Goal: Obtain resource: Download file/media

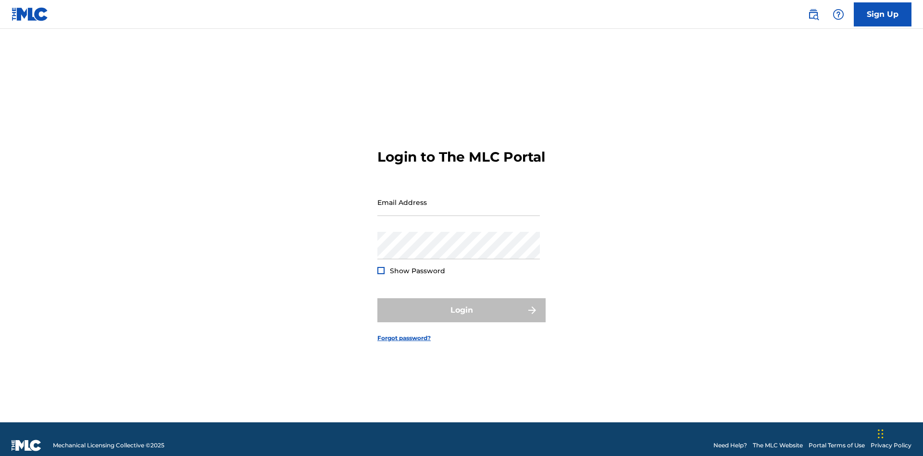
scroll to position [12, 0]
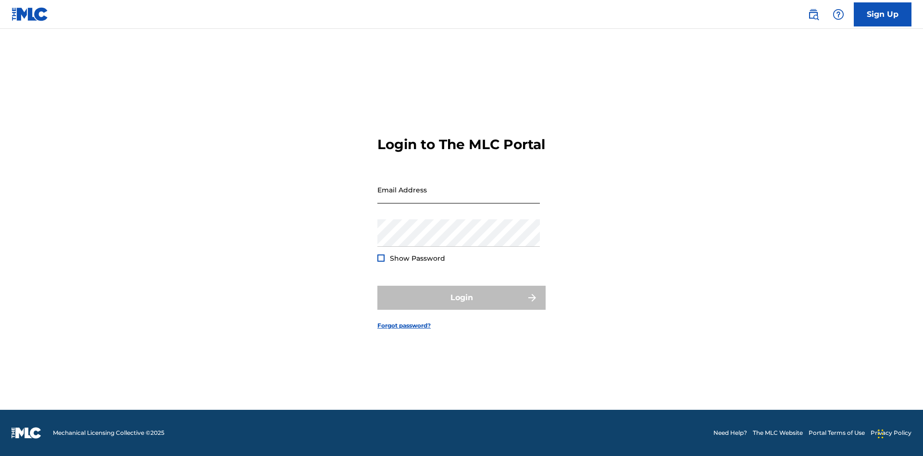
click at [459, 198] on input "Email Address" at bounding box center [458, 189] width 162 height 27
type input "[EMAIL_ADDRESS][DOMAIN_NAME]"
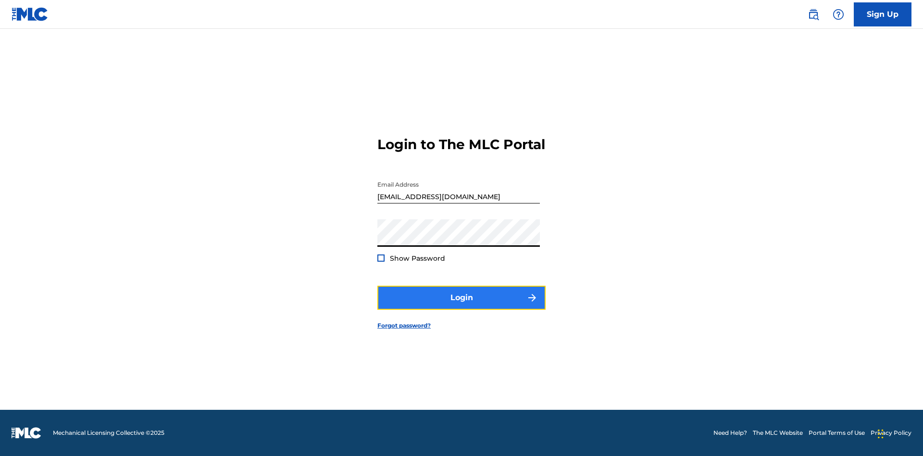
click at [462, 306] on button "Login" at bounding box center [461, 298] width 168 height 24
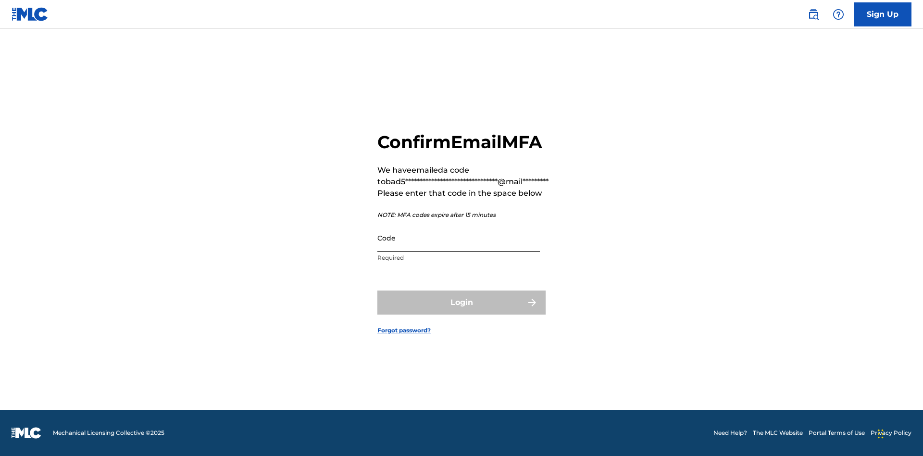
click at [459, 237] on input "Code" at bounding box center [458, 237] width 162 height 27
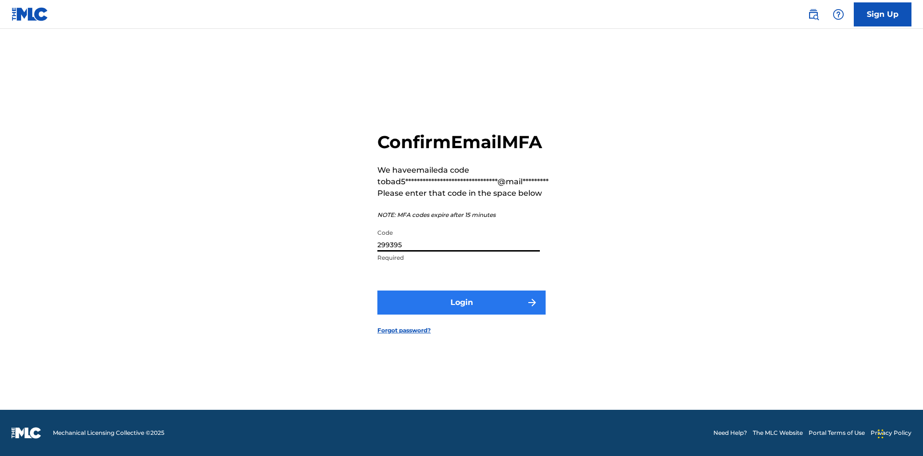
type input "299395"
click at [462, 302] on button "Login" at bounding box center [461, 302] width 168 height 24
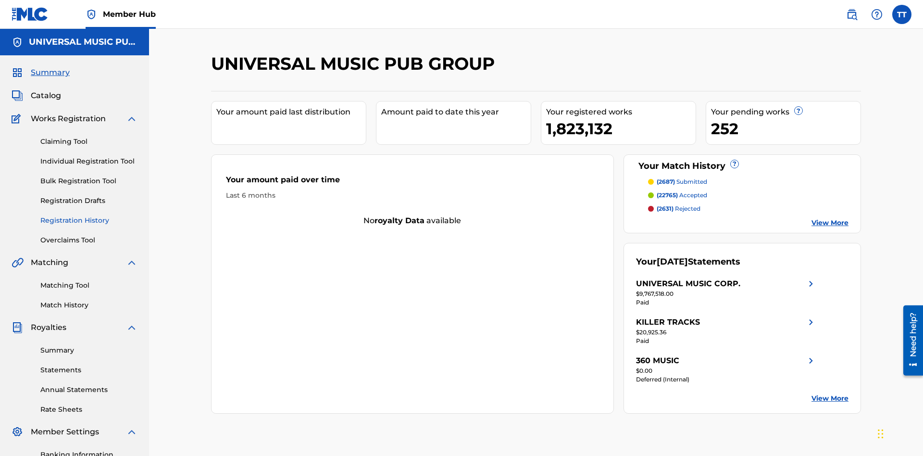
click at [89, 215] on link "Registration History" at bounding box center [88, 220] width 97 height 10
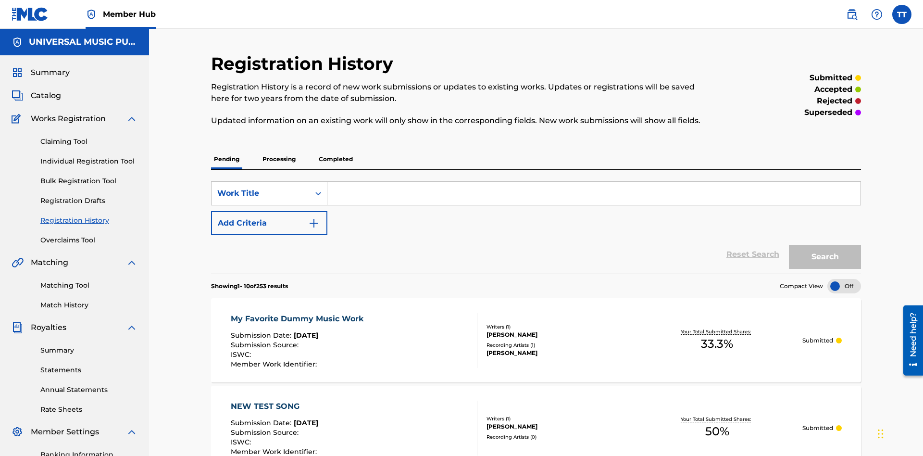
scroll to position [91, 0]
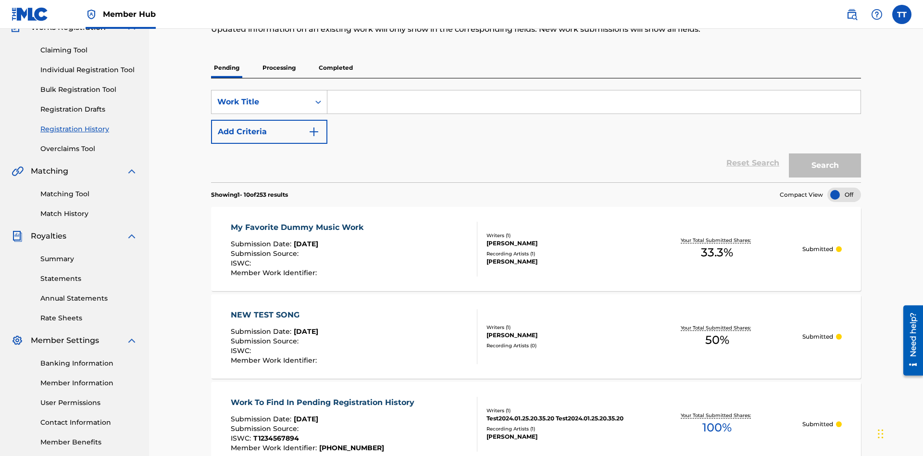
click at [336, 68] on p "Completed" at bounding box center [336, 68] width 40 height 20
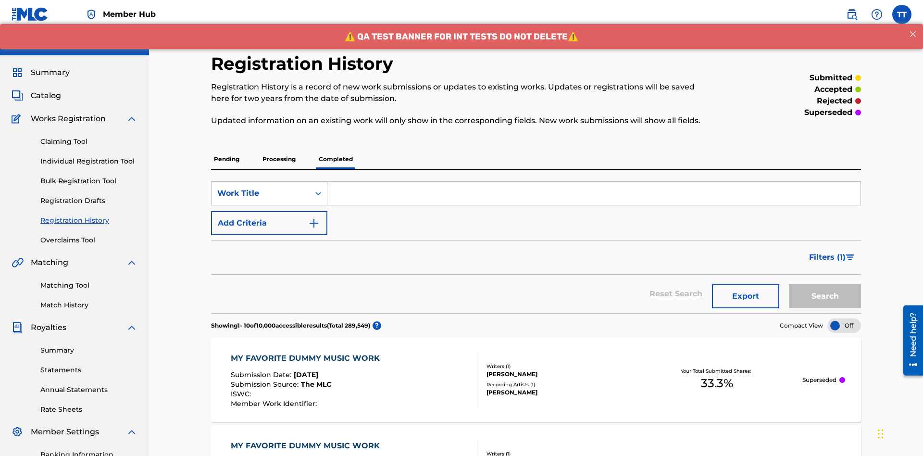
scroll to position [130, 0]
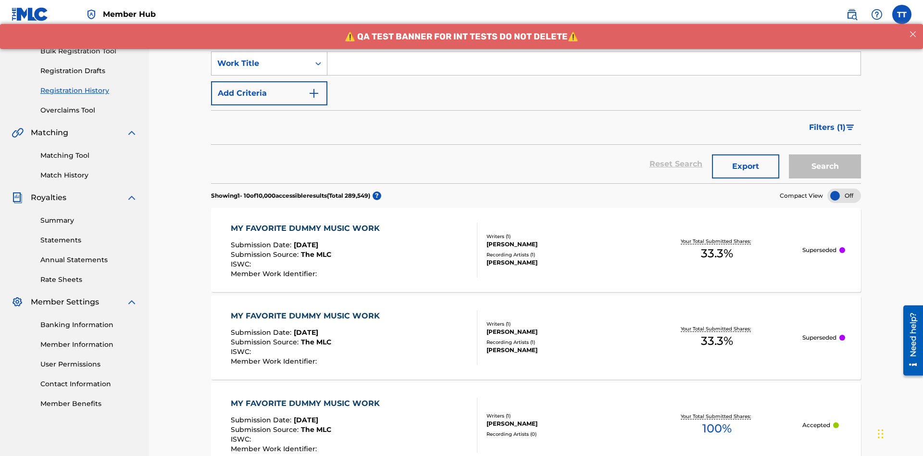
click at [261, 63] on div "Work Title" at bounding box center [260, 64] width 87 height 12
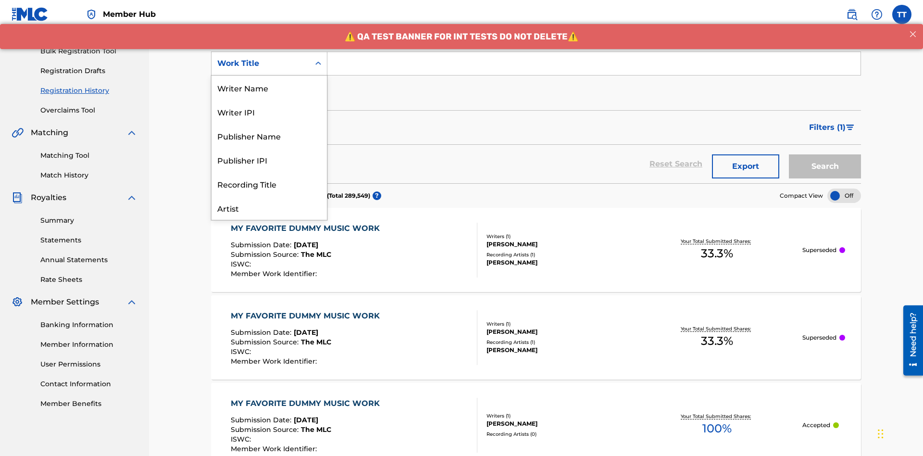
scroll to position [48, 0]
click at [269, 184] on div "ISRC" at bounding box center [269, 184] width 115 height 24
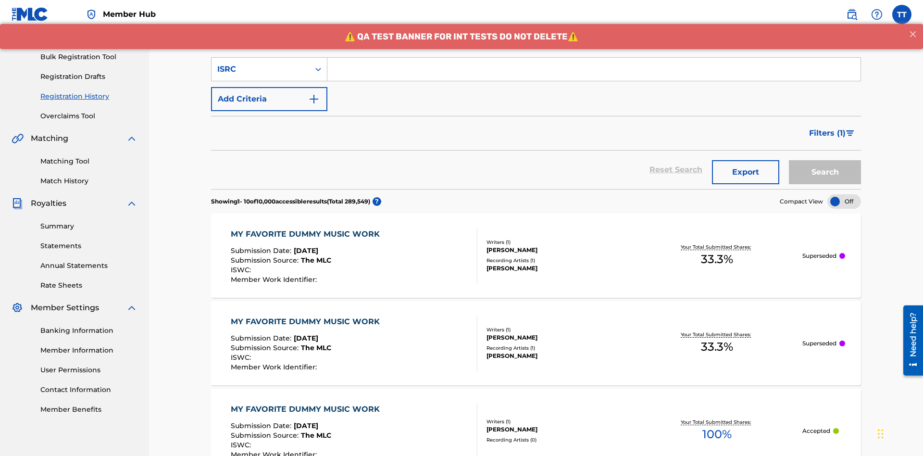
click at [594, 69] on input "Search Form" at bounding box center [593, 69] width 533 height 23
type input "AA3123123123"
click at [825, 160] on button "Search" at bounding box center [825, 172] width 72 height 24
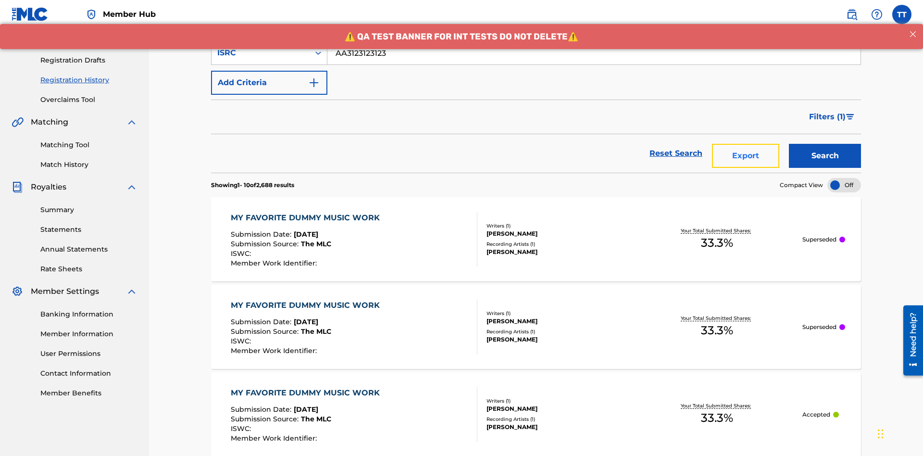
click at [746, 144] on button "Export" at bounding box center [745, 156] width 67 height 24
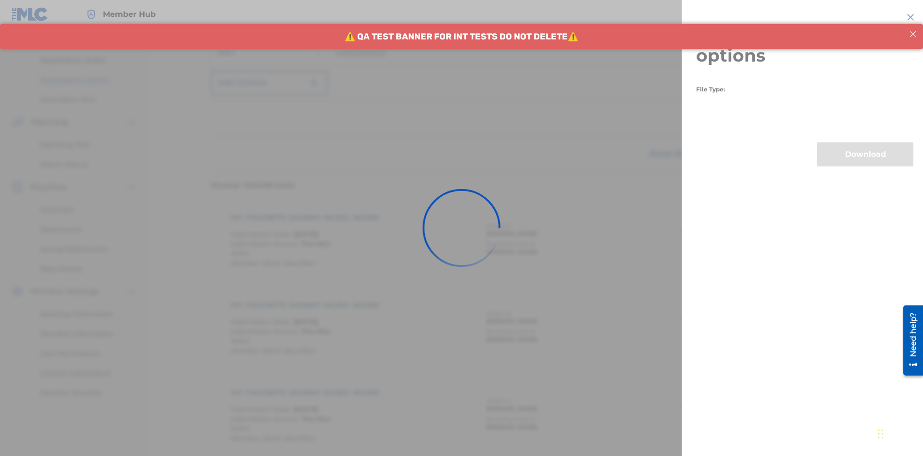
scroll to position [226, 0]
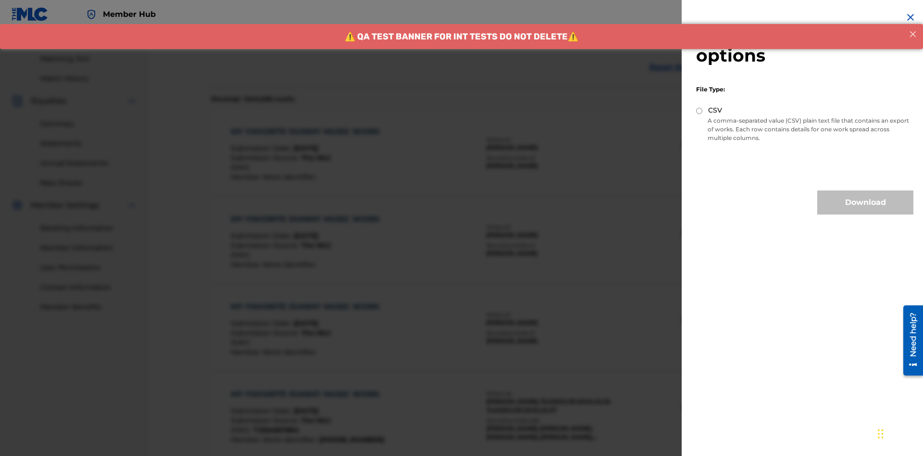
click at [699, 111] on input "CSV" at bounding box center [699, 111] width 6 height 6
radio input "true"
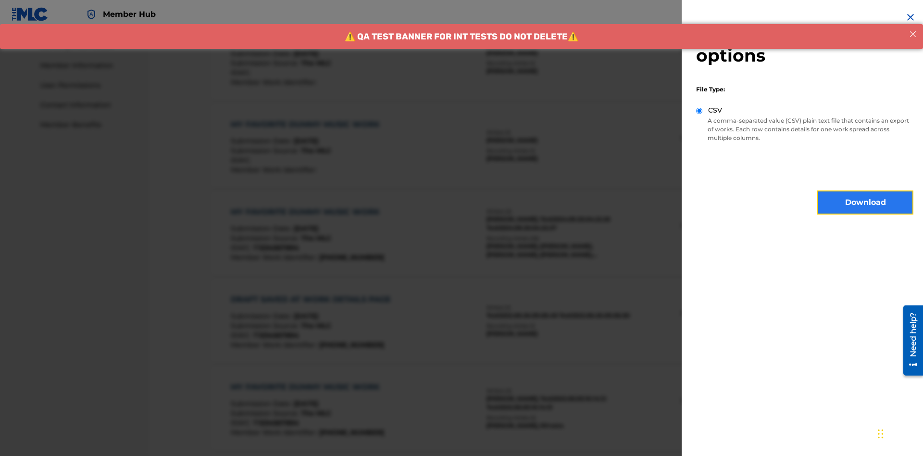
click at [865, 202] on button "Download" at bounding box center [865, 202] width 96 height 24
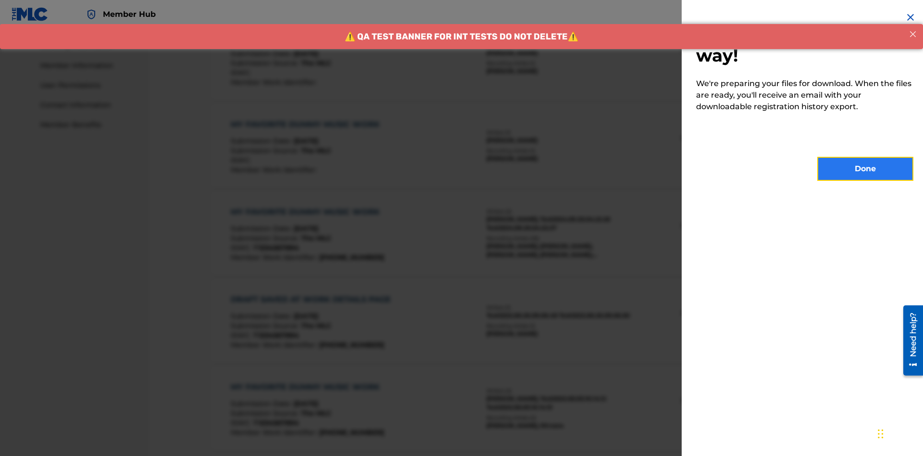
click at [865, 169] on button "Done" at bounding box center [865, 169] width 96 height 24
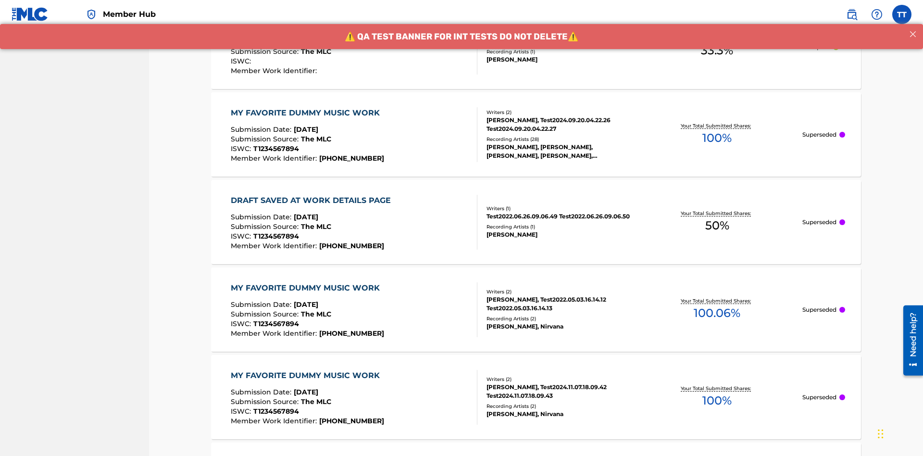
scroll to position [261, 0]
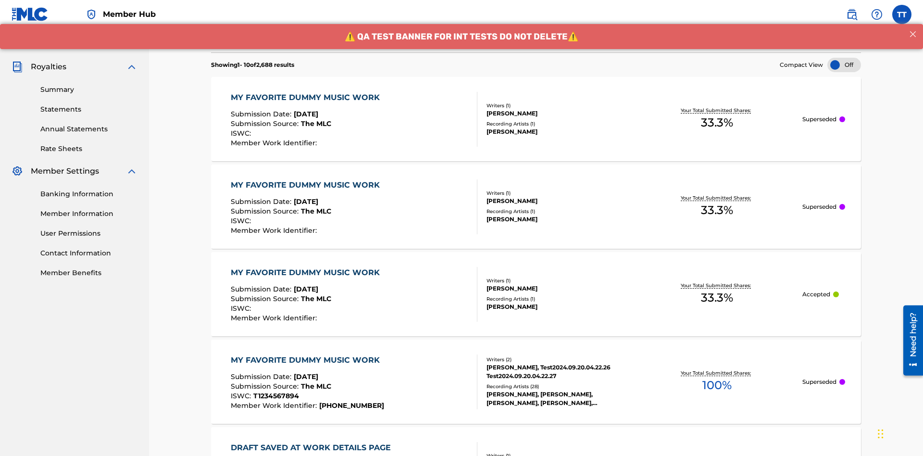
click at [306, 92] on div "MY FAVORITE DUMMY MUSIC WORK" at bounding box center [308, 98] width 154 height 12
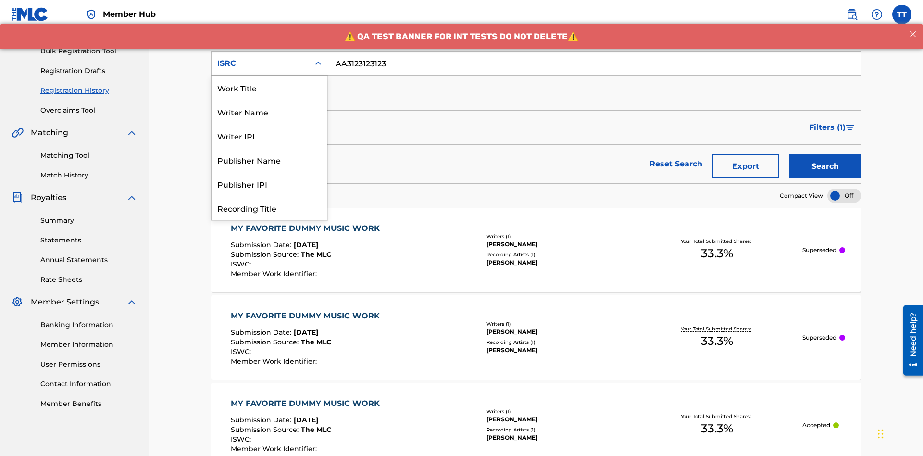
scroll to position [48, 0]
click at [269, 160] on div "Recording Title" at bounding box center [269, 160] width 115 height 24
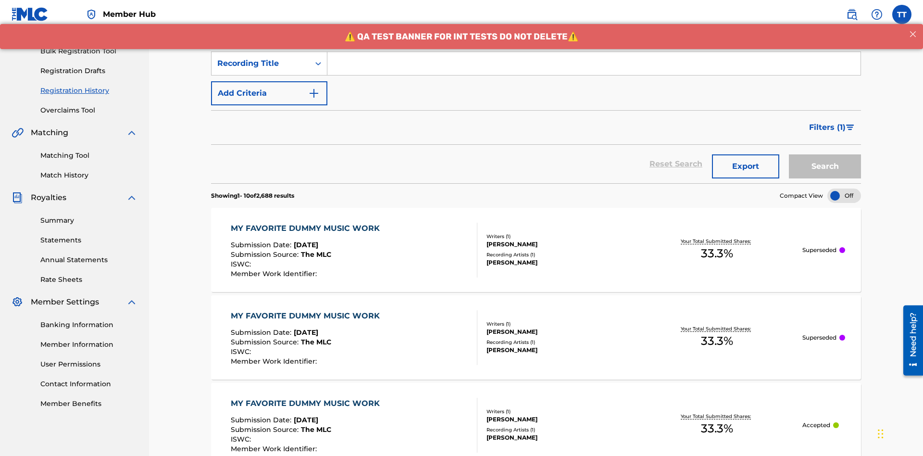
scroll to position [124, 0]
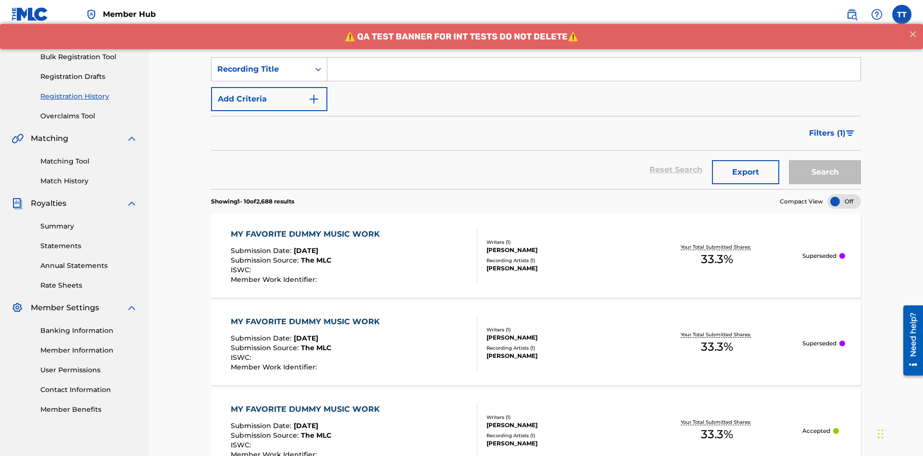
click at [594, 69] on input "Search Form" at bounding box center [593, 69] width 533 height 23
type input "Best Song Ever"
click at [825, 160] on button "Search" at bounding box center [825, 172] width 72 height 24
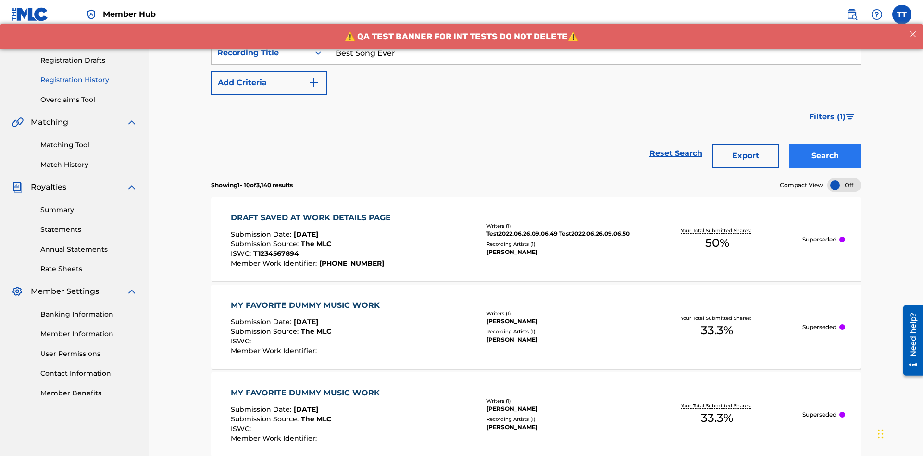
scroll to position [226, 0]
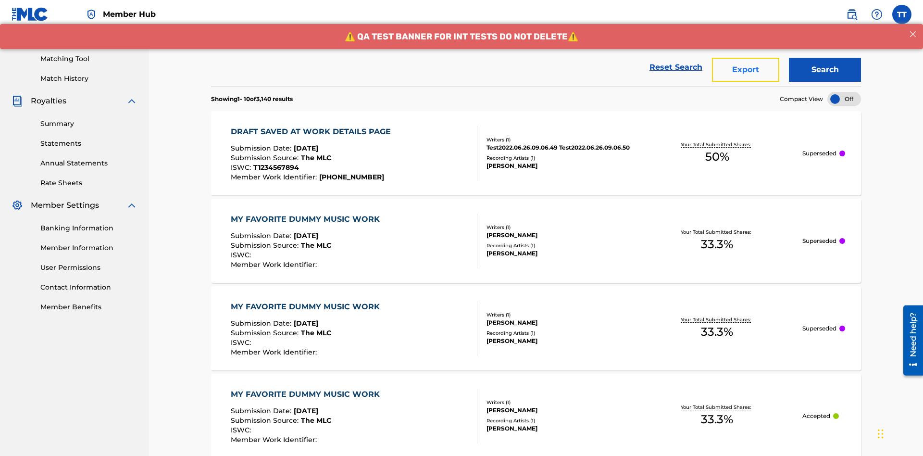
click at [746, 70] on button "Export" at bounding box center [745, 70] width 67 height 24
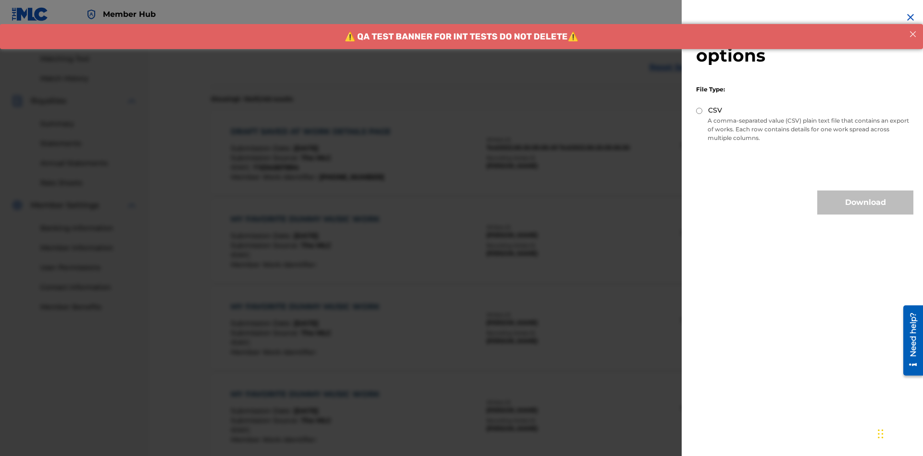
click at [699, 111] on input "CSV" at bounding box center [699, 111] width 6 height 6
radio input "true"
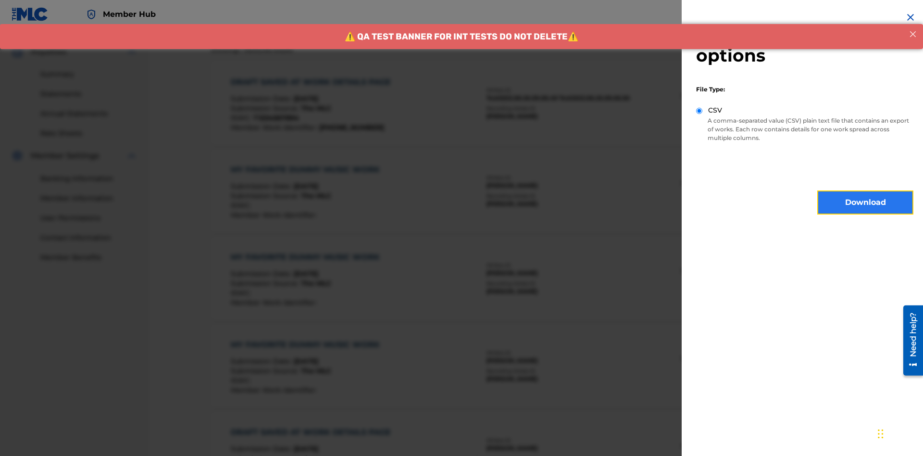
click at [865, 202] on button "Download" at bounding box center [865, 202] width 96 height 24
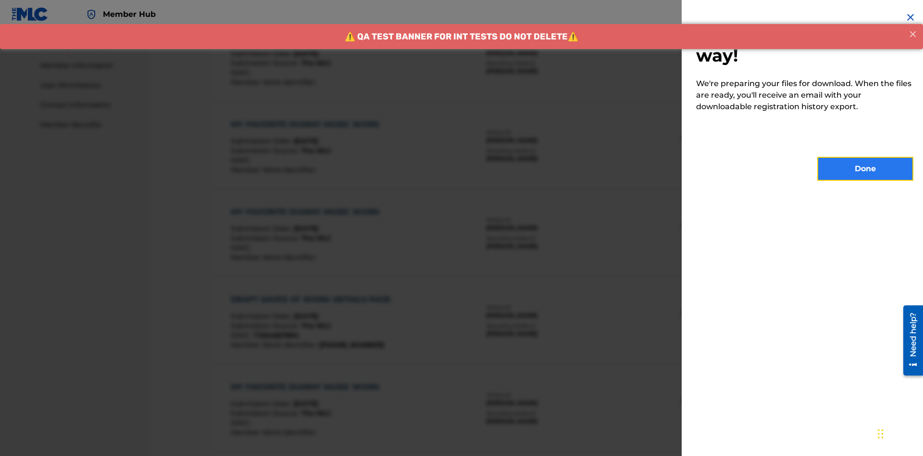
click at [865, 169] on button "Done" at bounding box center [865, 169] width 96 height 24
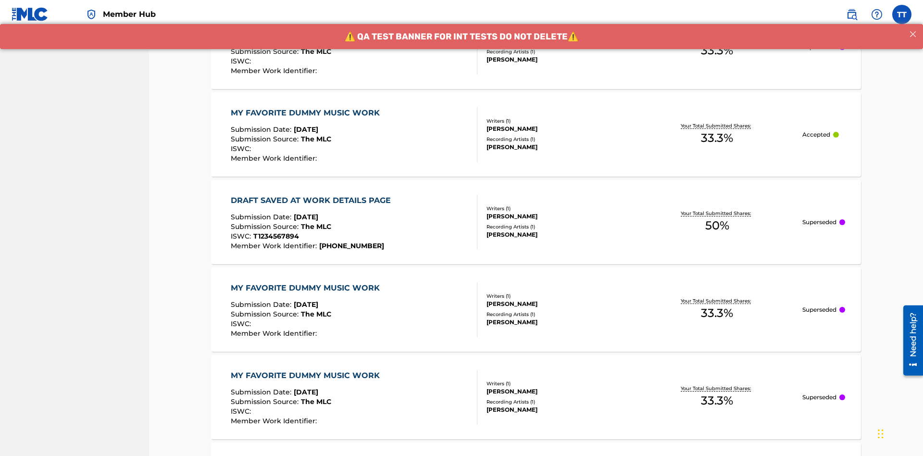
scroll to position [294, 0]
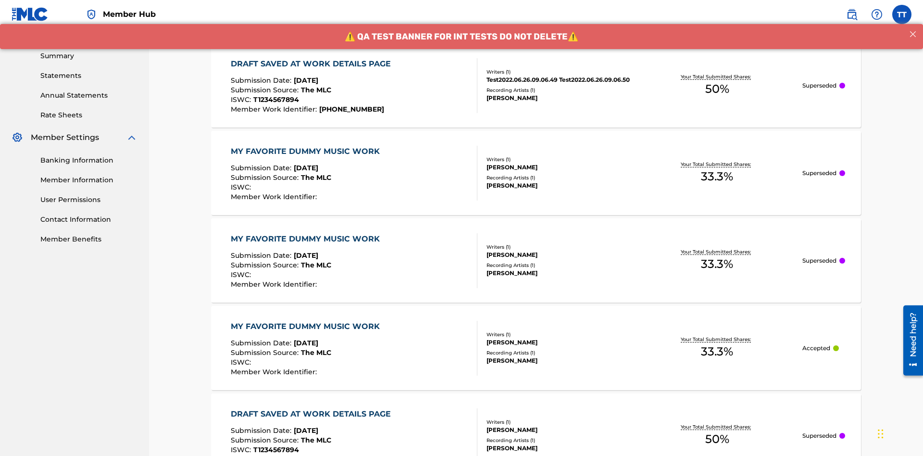
click at [312, 63] on div "DRAFT SAVED AT WORK DETAILS PAGE" at bounding box center [313, 64] width 165 height 12
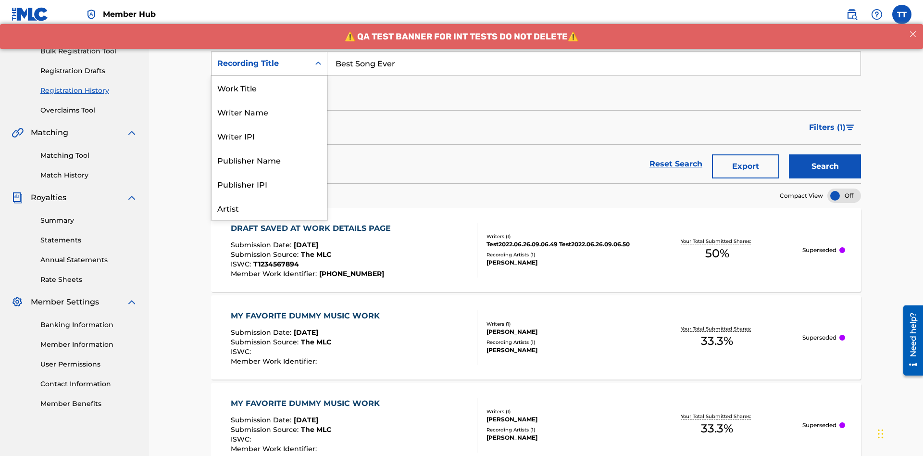
scroll to position [48, 0]
click at [269, 51] on div "Work Title" at bounding box center [269, 39] width 115 height 24
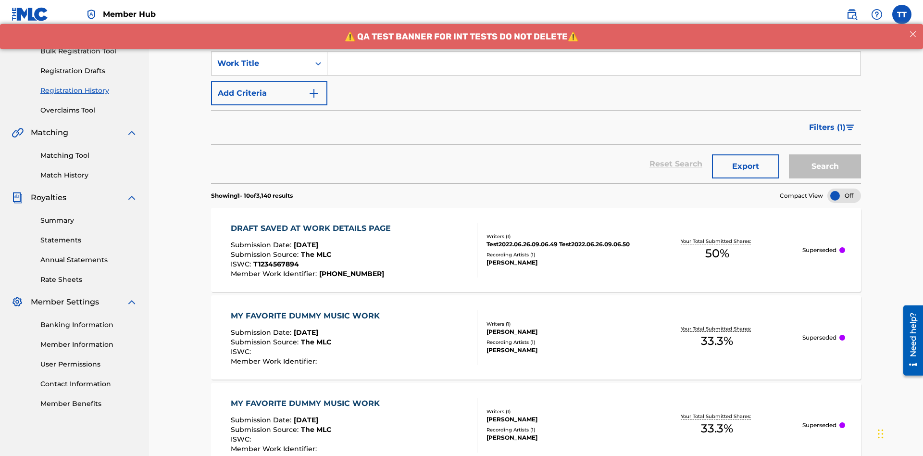
scroll to position [0, 0]
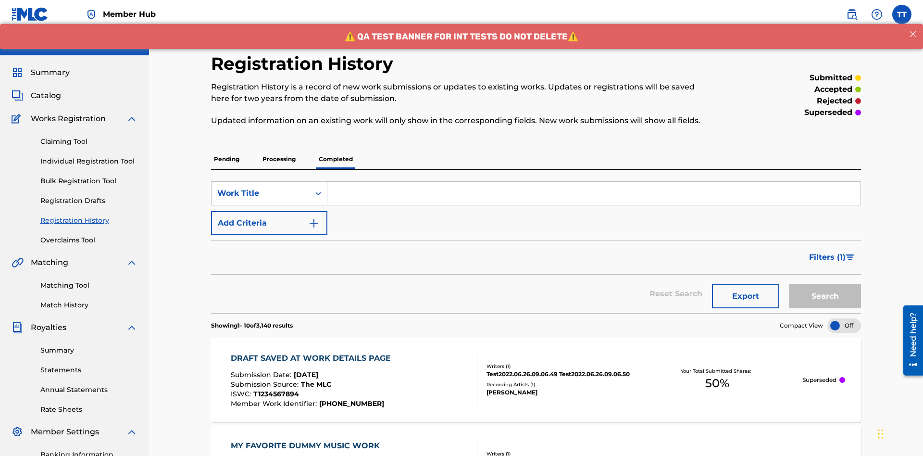
click at [594, 182] on input "Search Form" at bounding box center [593, 193] width 533 height 23
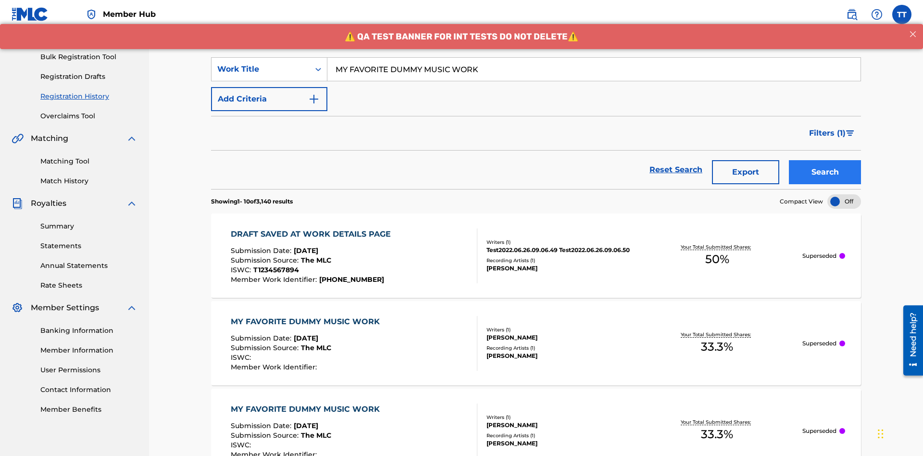
type input "MY FAVORITE DUMMY MUSIC WORK"
click at [825, 160] on button "Search" at bounding box center [825, 172] width 72 height 24
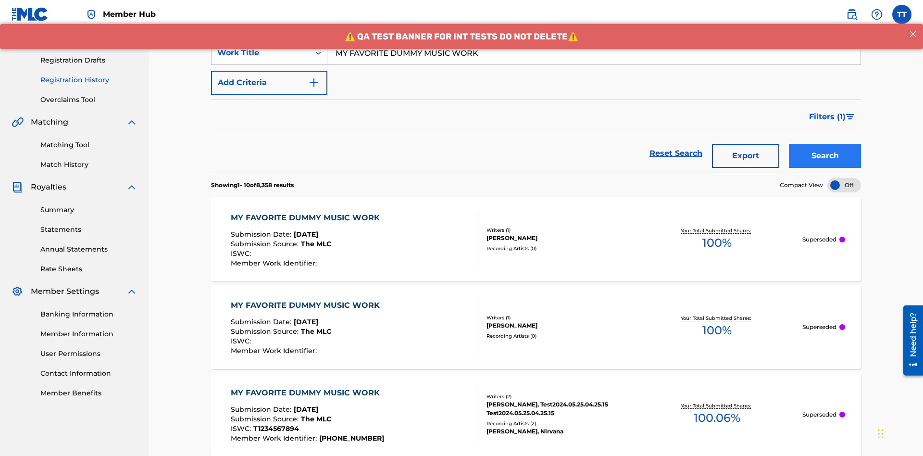
scroll to position [226, 0]
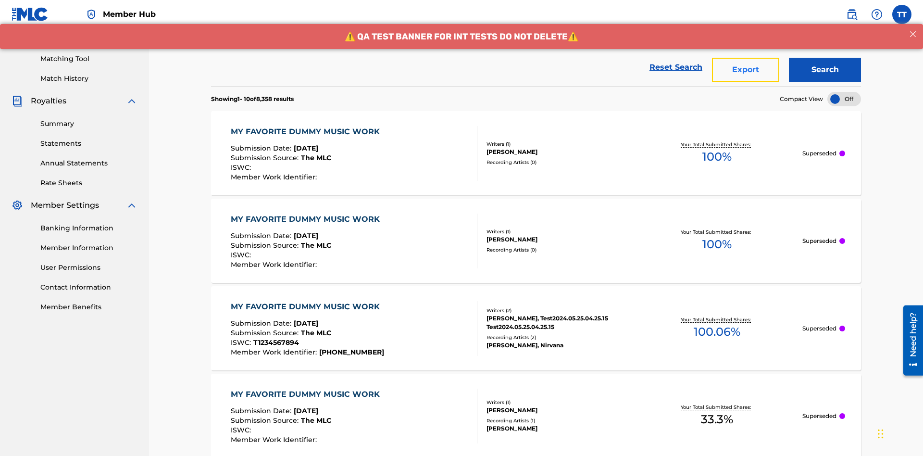
click at [746, 70] on button "Export" at bounding box center [745, 70] width 67 height 24
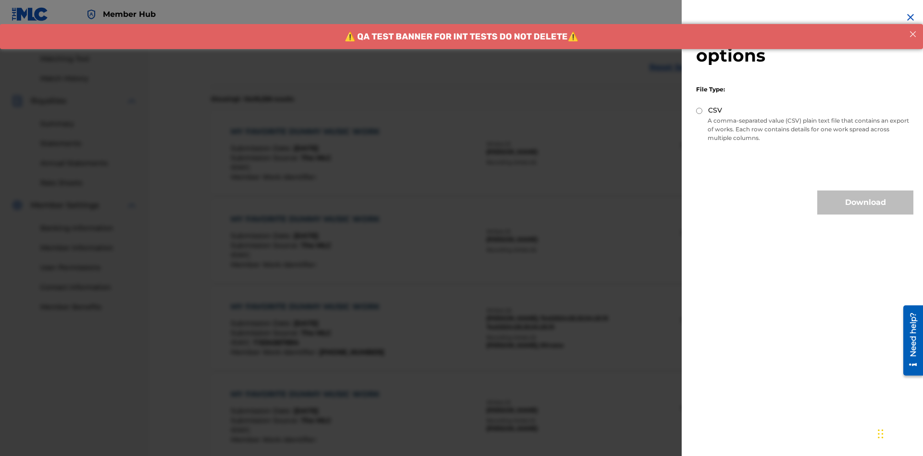
click at [699, 111] on input "CSV" at bounding box center [699, 111] width 6 height 6
radio input "true"
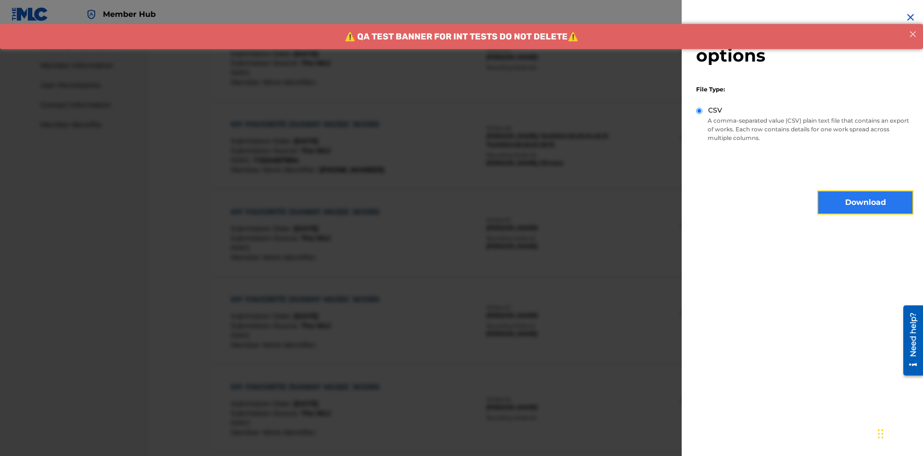
click at [865, 202] on button "Download" at bounding box center [865, 202] width 96 height 24
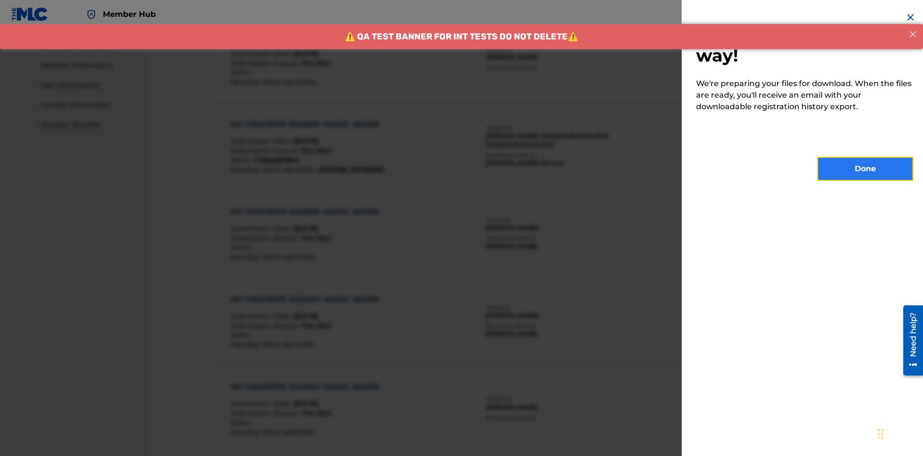
click at [865, 169] on button "Done" at bounding box center [865, 169] width 96 height 24
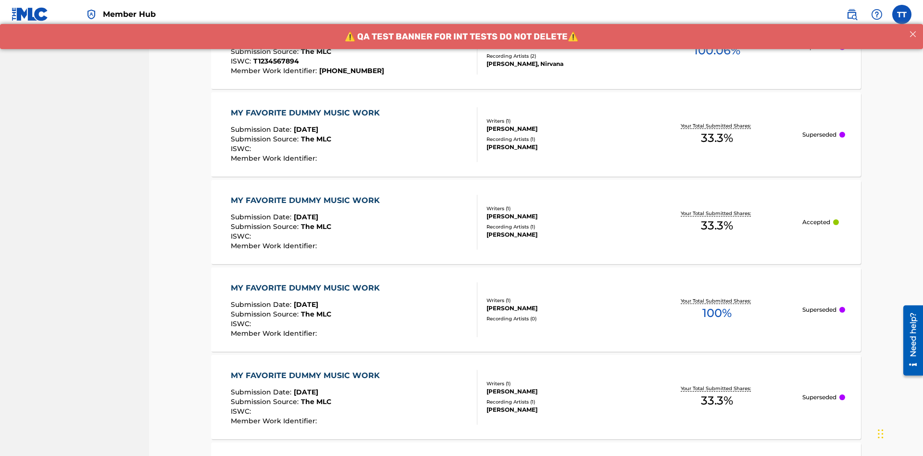
scroll to position [294, 0]
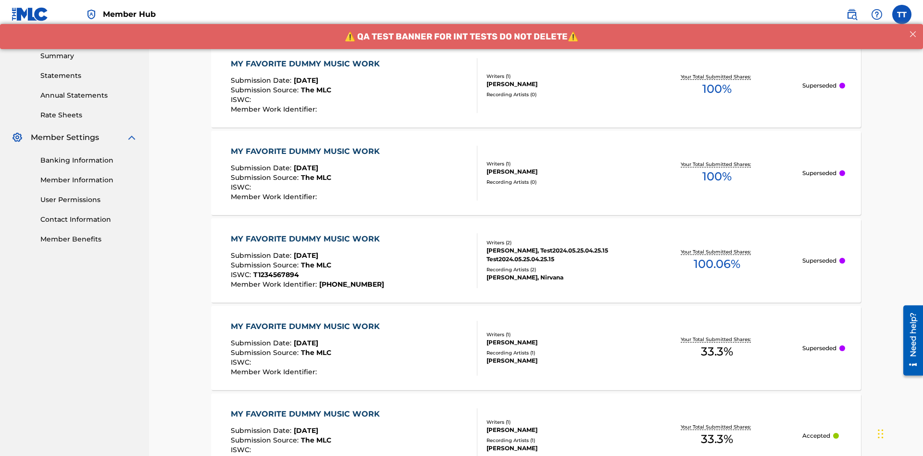
click at [306, 63] on div "MY FAVORITE DUMMY MUSIC WORK" at bounding box center [308, 64] width 154 height 12
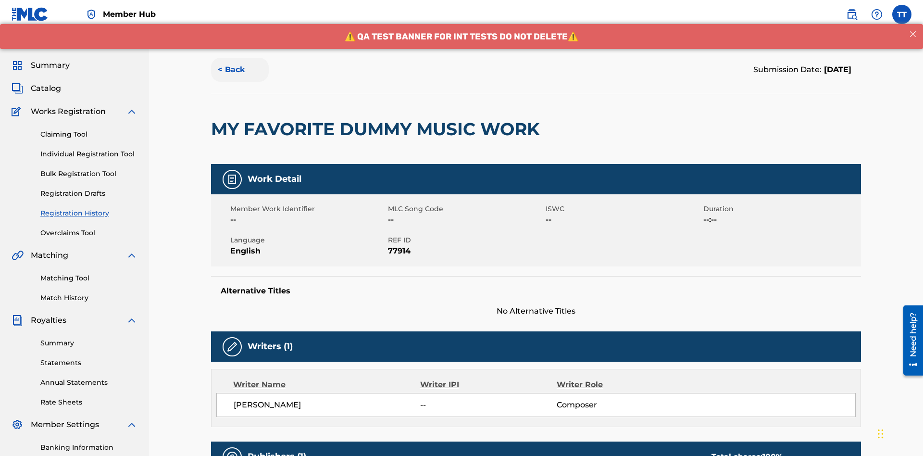
click at [240, 70] on button "< Back" at bounding box center [240, 70] width 58 height 24
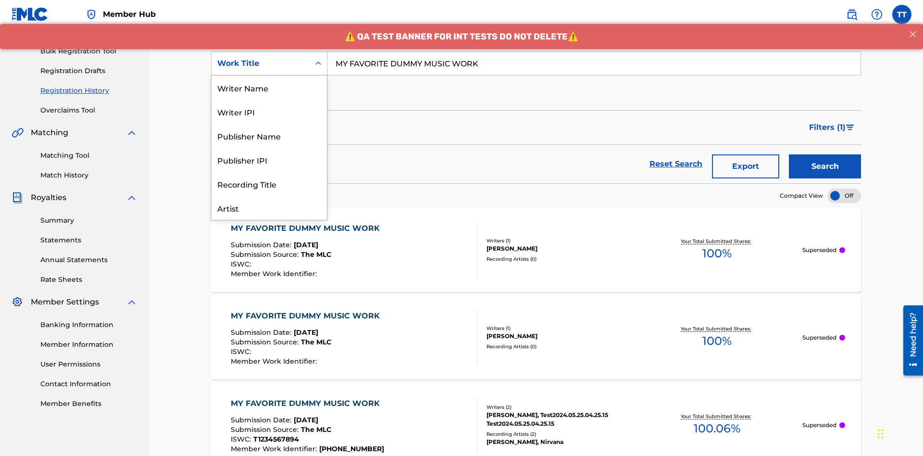
scroll to position [48, 0]
click at [269, 51] on div "Writer Name" at bounding box center [269, 39] width 115 height 24
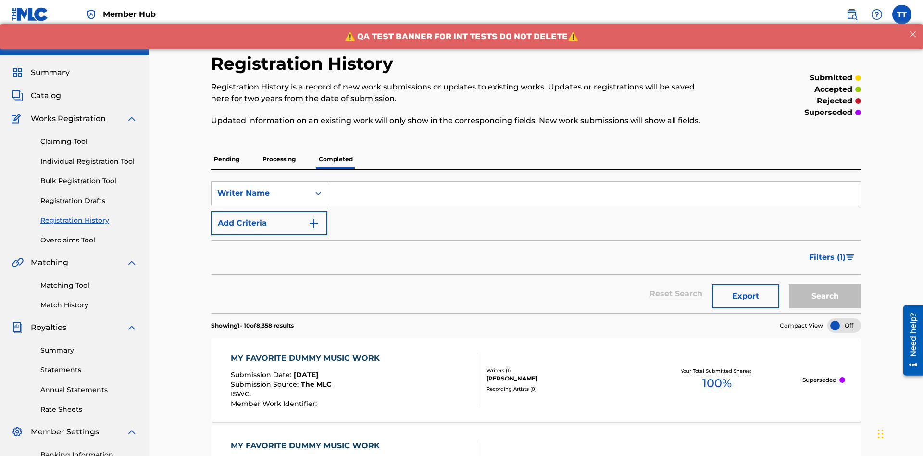
scroll to position [124, 0]
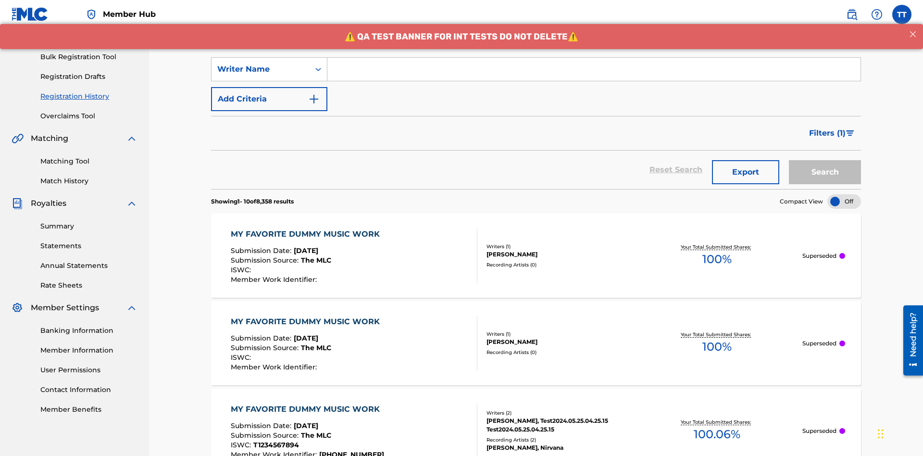
click at [594, 69] on input "Search Form" at bounding box center [593, 69] width 533 height 23
type input "BERKOWITZ"
click at [825, 160] on button "Search" at bounding box center [825, 172] width 72 height 24
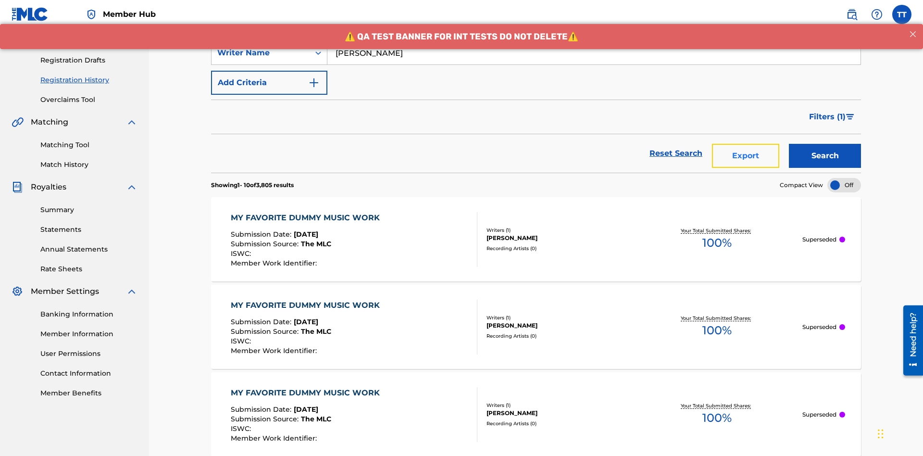
click at [746, 144] on button "Export" at bounding box center [745, 156] width 67 height 24
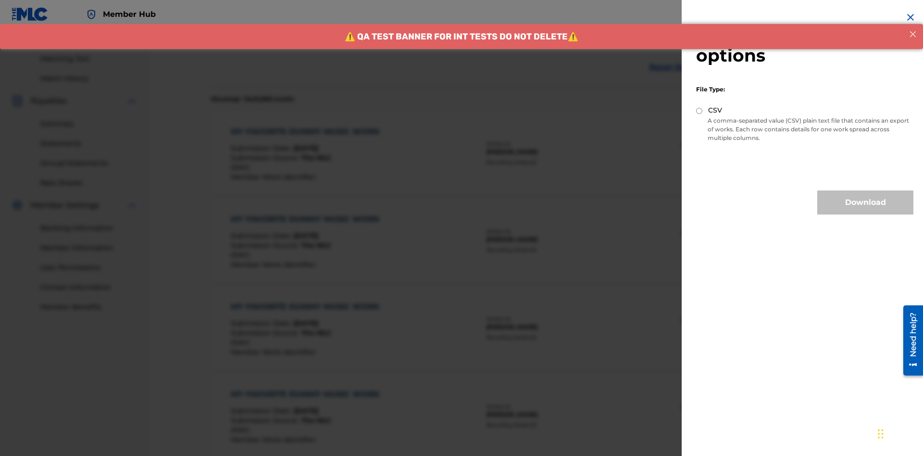
click at [699, 111] on input "CSV" at bounding box center [699, 111] width 6 height 6
radio input "true"
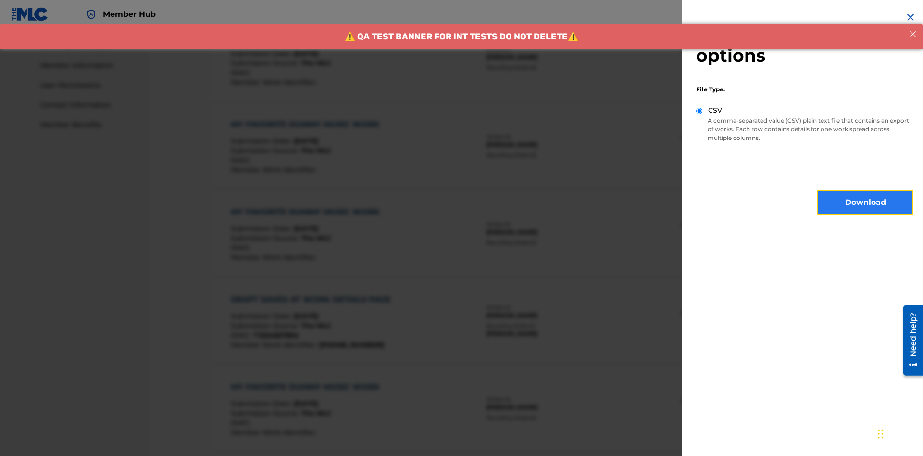
click at [865, 202] on button "Download" at bounding box center [865, 202] width 96 height 24
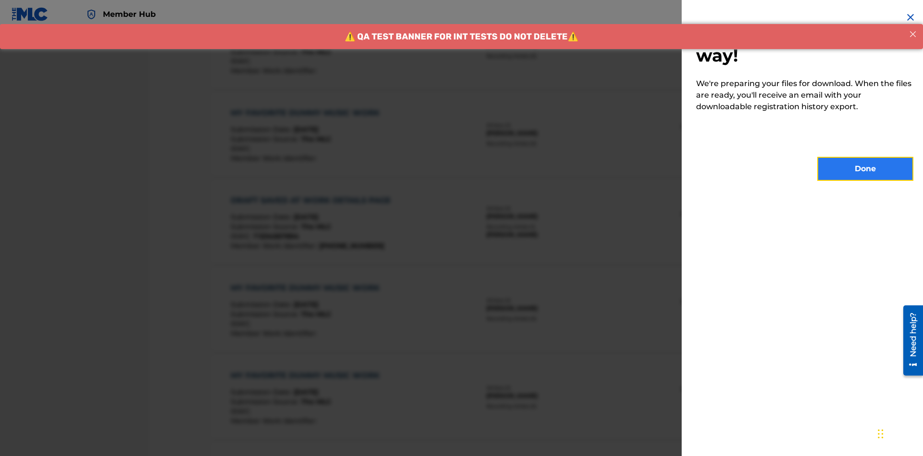
click at [865, 169] on button "Done" at bounding box center [865, 169] width 96 height 24
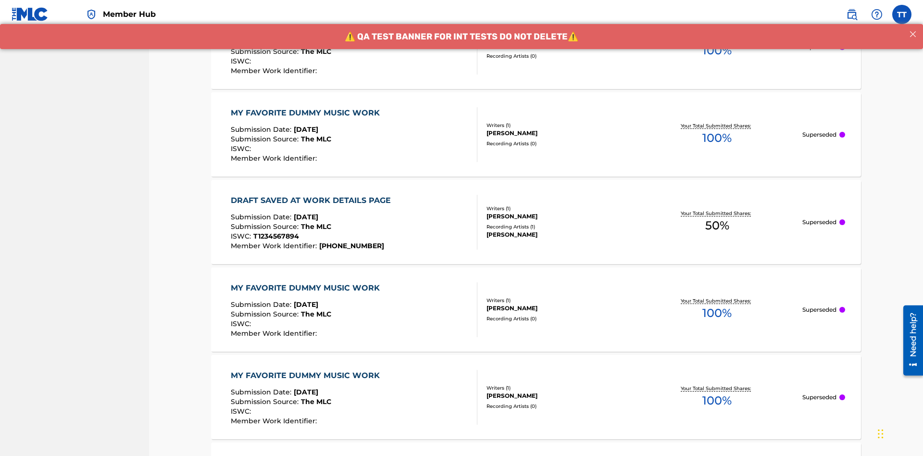
scroll to position [294, 0]
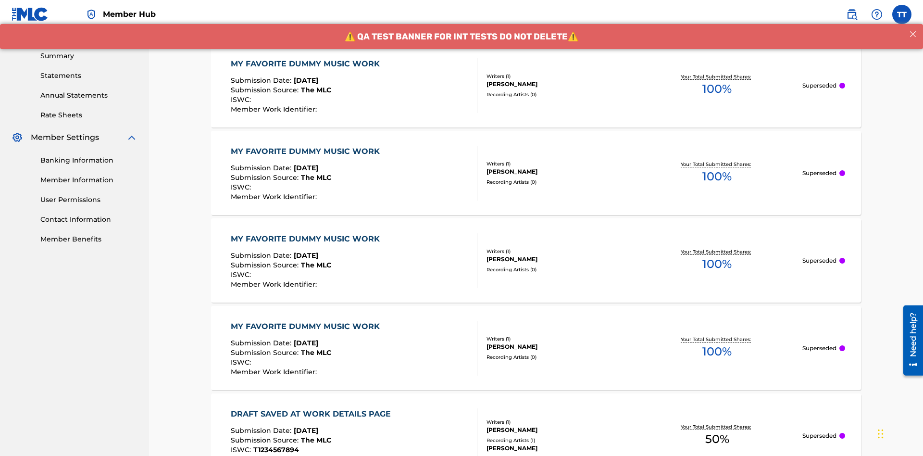
click at [306, 63] on div "MY FAVORITE DUMMY MUSIC WORK" at bounding box center [308, 64] width 154 height 12
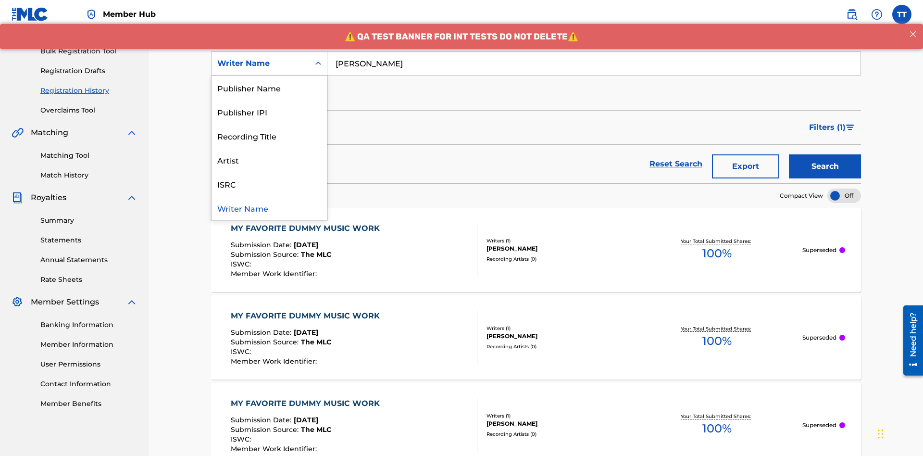
click at [269, 75] on div "Writer IPI" at bounding box center [269, 63] width 115 height 24
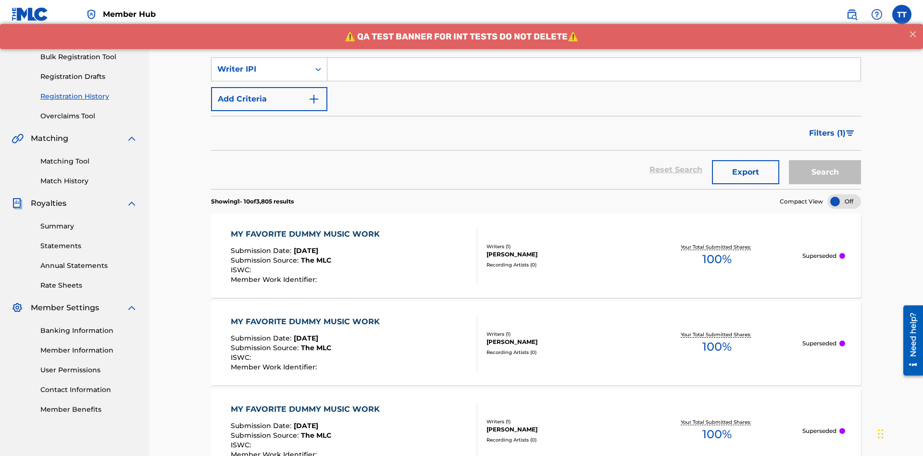
click at [594, 69] on input "Search Form" at bounding box center [593, 69] width 533 height 23
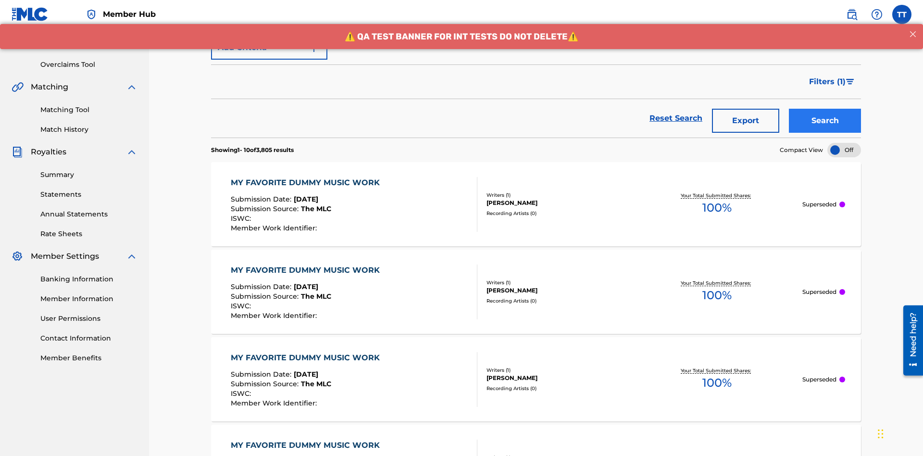
type input "00741807247"
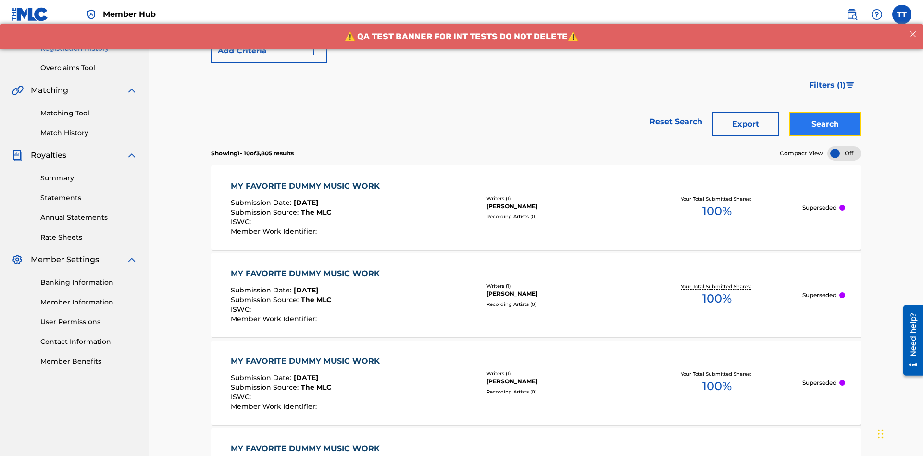
click at [825, 112] on button "Search" at bounding box center [825, 124] width 72 height 24
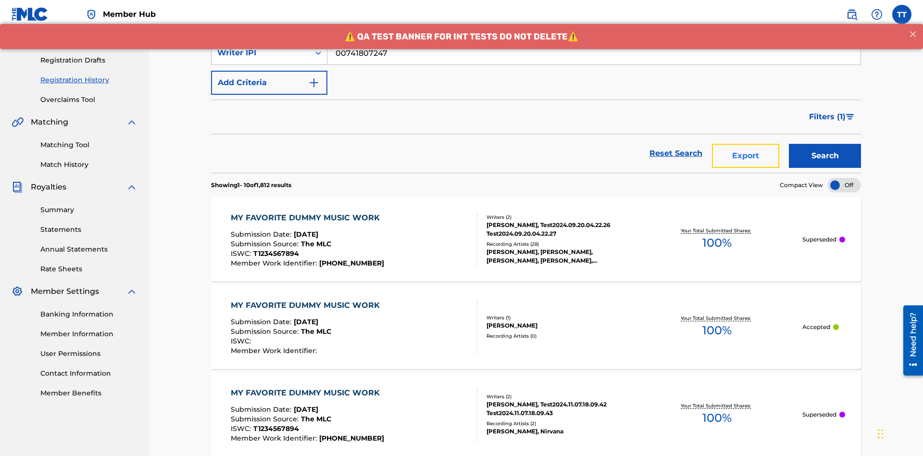
click at [746, 144] on button "Export" at bounding box center [745, 156] width 67 height 24
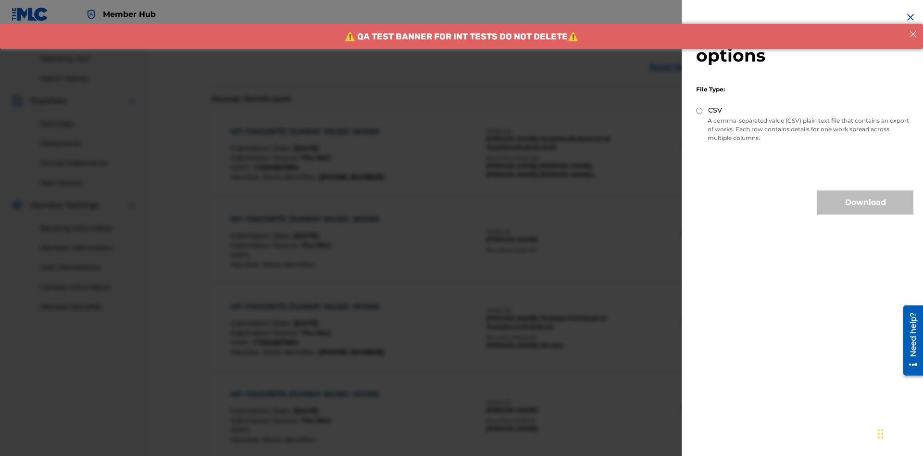
click at [699, 111] on input "CSV" at bounding box center [699, 111] width 6 height 6
radio input "true"
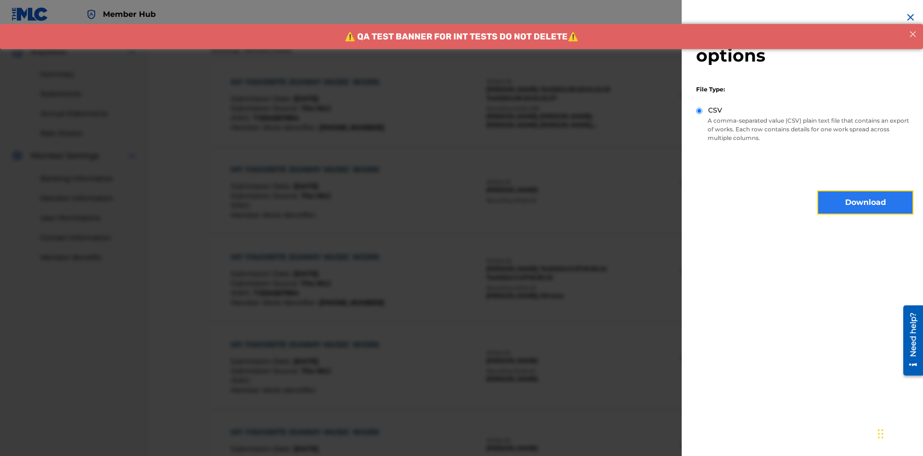
click at [865, 202] on button "Download" at bounding box center [865, 202] width 96 height 24
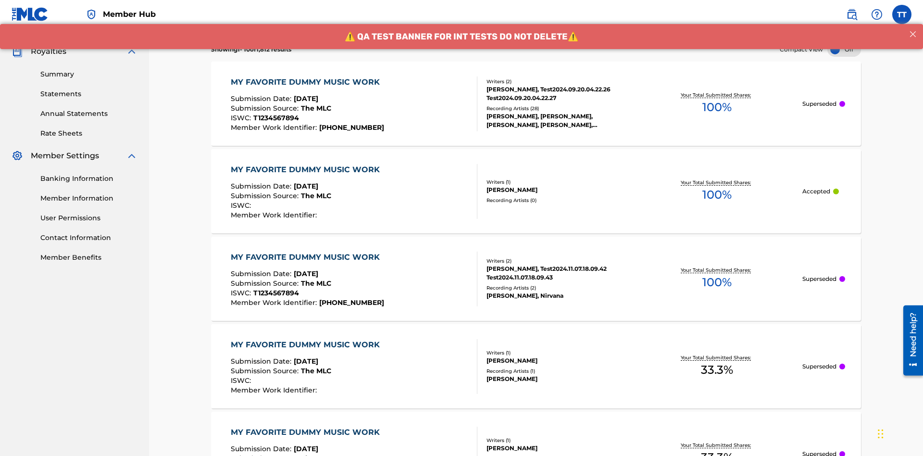
click at [306, 76] on div "MY FAVORITE DUMMY MUSIC WORK" at bounding box center [308, 82] width 154 height 12
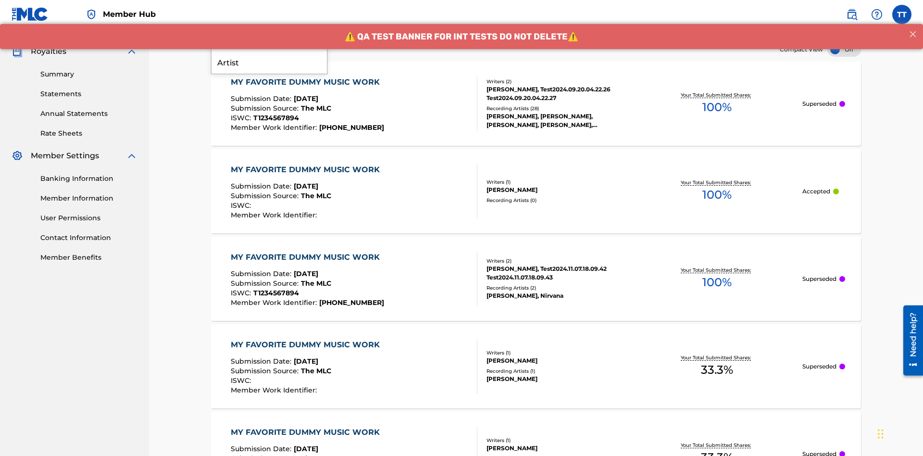
type input "CALACA"
click at [825, 32] on button "Search" at bounding box center [825, 20] width 72 height 24
click at [746, 32] on button "Export" at bounding box center [745, 20] width 67 height 24
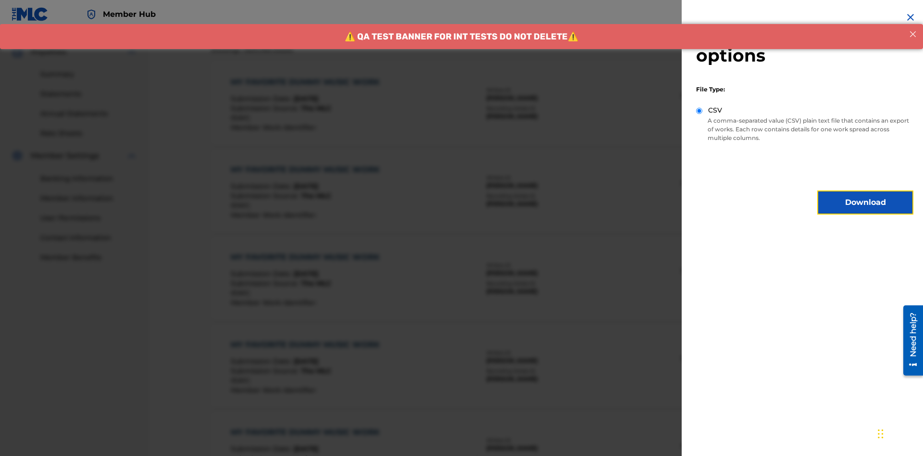
click at [865, 202] on button "Download" at bounding box center [865, 202] width 96 height 24
click at [306, 164] on div "MY FAVORITE DUMMY MUSIC WORK" at bounding box center [308, 170] width 154 height 12
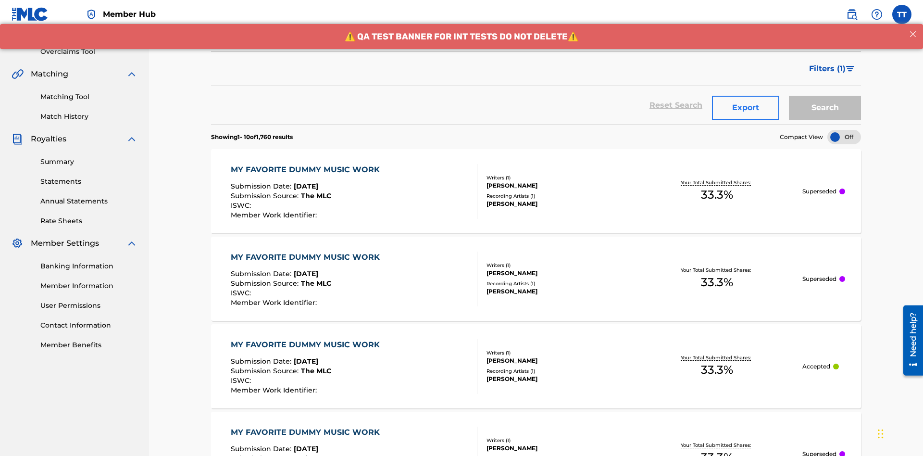
type input "00214463592"
click at [825, 96] on button "Search" at bounding box center [825, 108] width 72 height 24
click at [746, 96] on button "Export" at bounding box center [745, 108] width 67 height 24
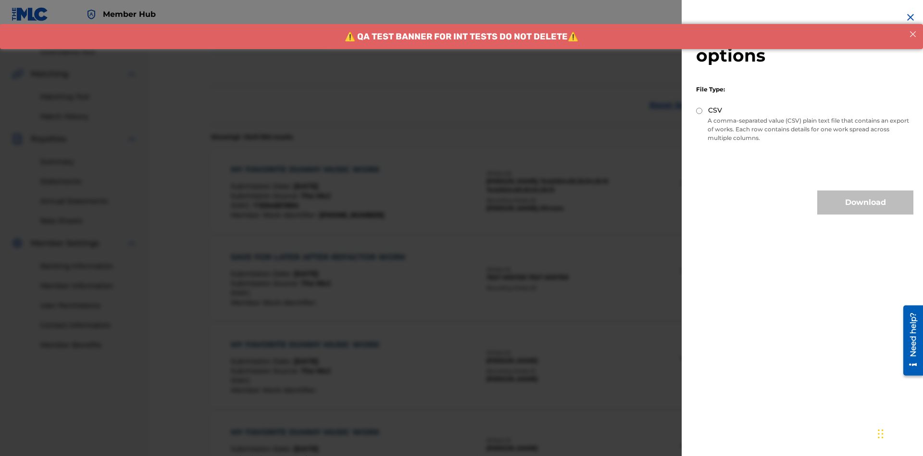
click at [699, 111] on input "CSV" at bounding box center [699, 111] width 6 height 6
click at [865, 202] on button "Download" at bounding box center [865, 202] width 96 height 24
click at [306, 164] on div "MY FAVORITE DUMMY MUSIC WORK" at bounding box center [308, 170] width 154 height 12
